Goal: Task Accomplishment & Management: Manage account settings

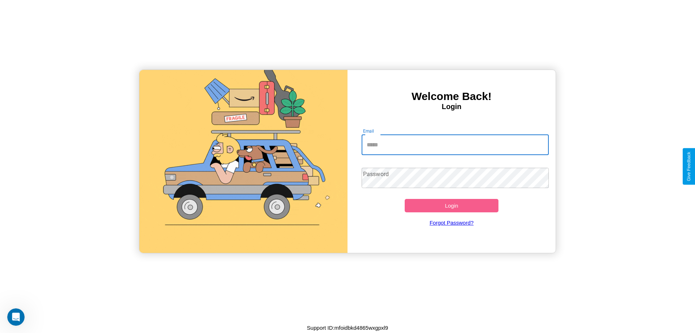
click at [455, 145] on input "Email" at bounding box center [456, 145] width 188 height 20
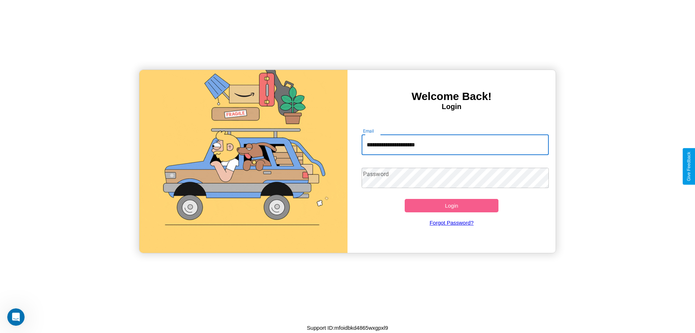
type input "**********"
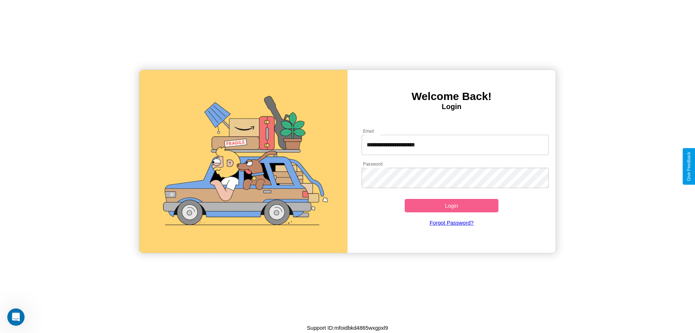
click at [452, 205] on button "Login" at bounding box center [452, 205] width 94 height 13
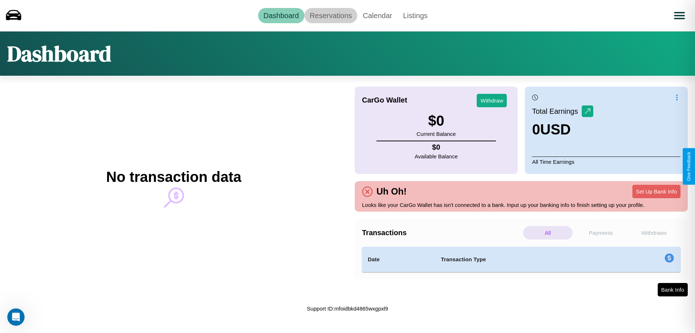
click at [331, 15] on link "Reservations" at bounding box center [331, 15] width 53 height 15
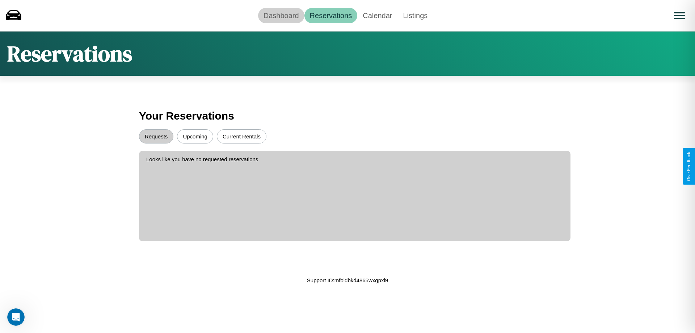
click at [281, 15] on link "Dashboard" at bounding box center [281, 15] width 46 height 15
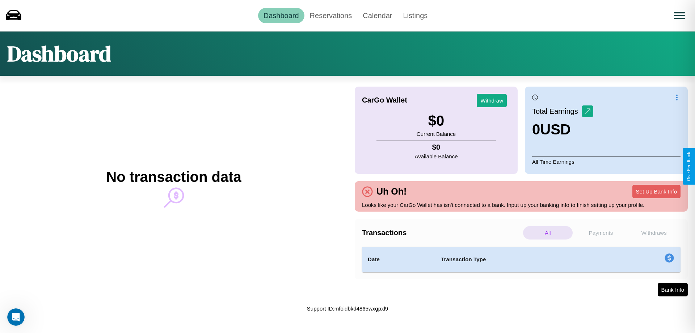
click at [601, 233] on p "Payments" at bounding box center [602, 232] width 50 height 13
click at [548, 233] on p "All" at bounding box center [548, 232] width 50 height 13
click at [601, 233] on p "Payments" at bounding box center [602, 232] width 50 height 13
click at [657, 191] on button "Set Up Bank Info" at bounding box center [657, 191] width 48 height 13
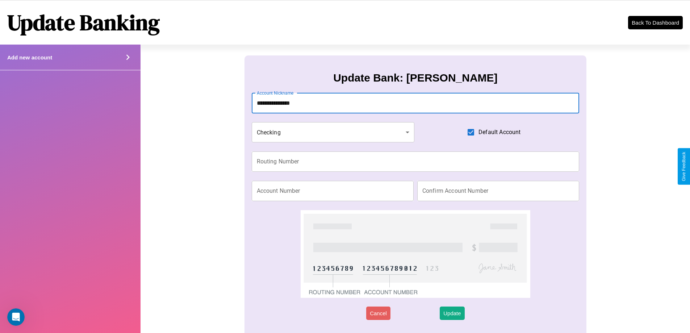
type input "**********"
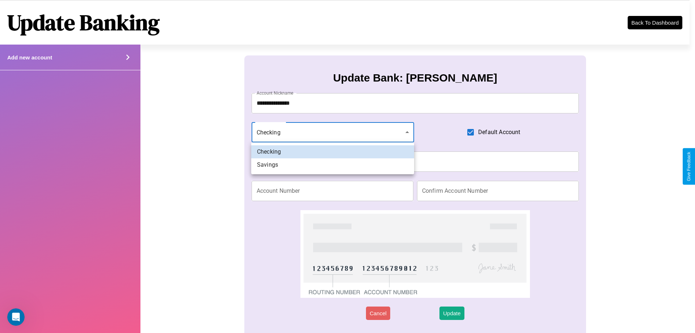
click at [333, 132] on div at bounding box center [347, 166] width 695 height 333
